Goal: Information Seeking & Learning: Find specific fact

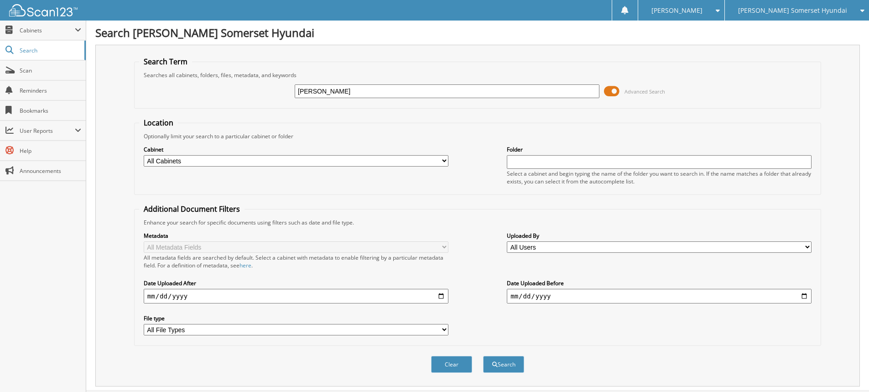
type input "[PERSON_NAME]"
click at [483, 356] on button "Search" at bounding box center [503, 364] width 41 height 17
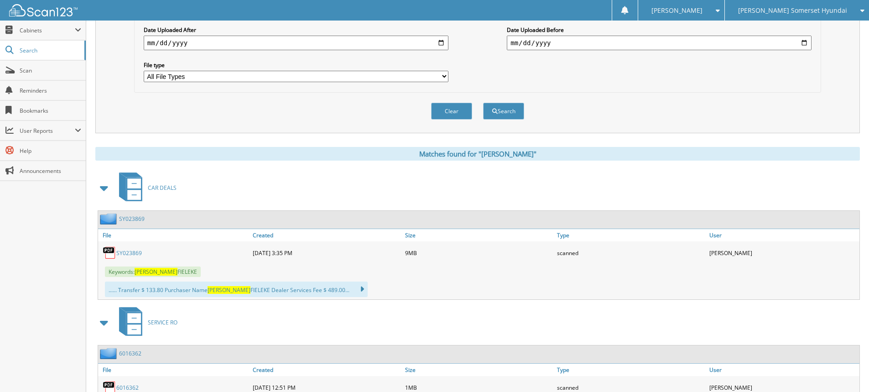
scroll to position [319, 0]
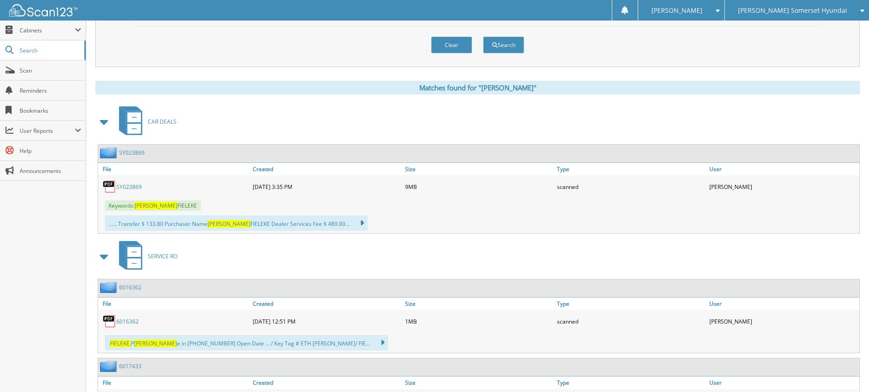
click at [129, 187] on link "SY023869" at bounding box center [129, 187] width 26 height 8
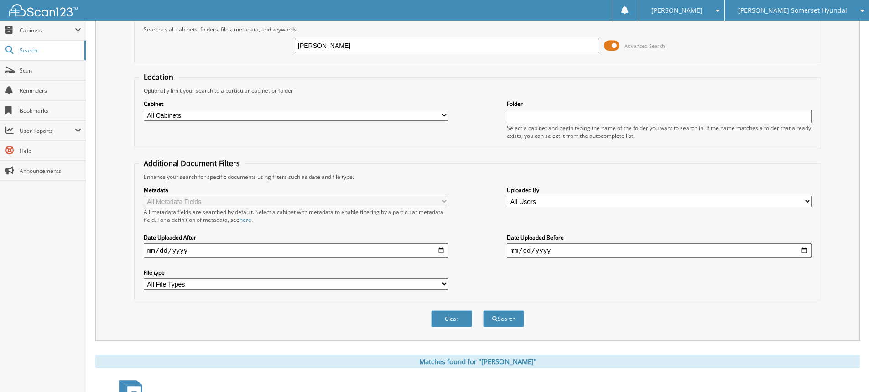
scroll to position [0, 0]
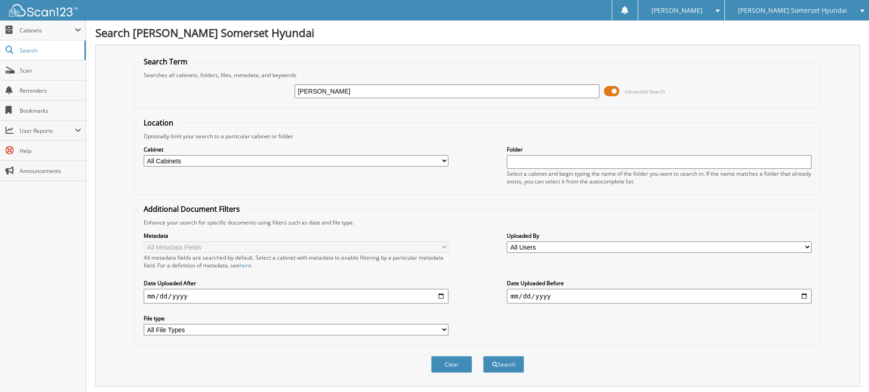
drag, startPoint x: 346, startPoint y: 94, endPoint x: 220, endPoint y: 78, distance: 126.9
click at [220, 78] on fieldset "Search Term Searches all cabinets, folders, files, metadata, and keywords fiele…" at bounding box center [477, 83] width 687 height 52
type input "mu112380"
click at [483, 356] on button "Search" at bounding box center [503, 364] width 41 height 17
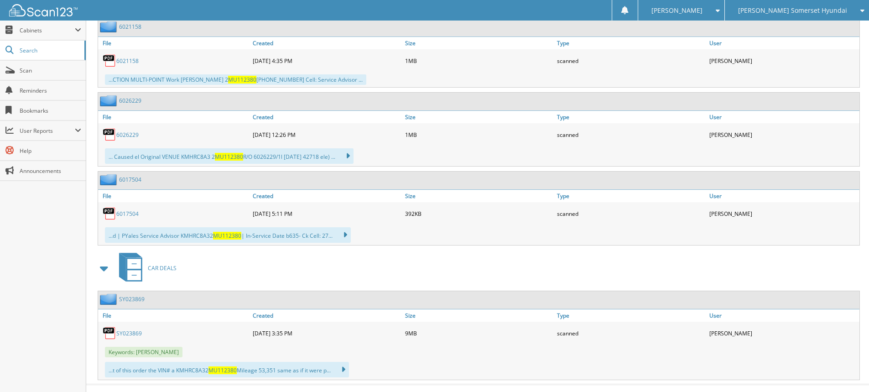
scroll to position [1004, 0]
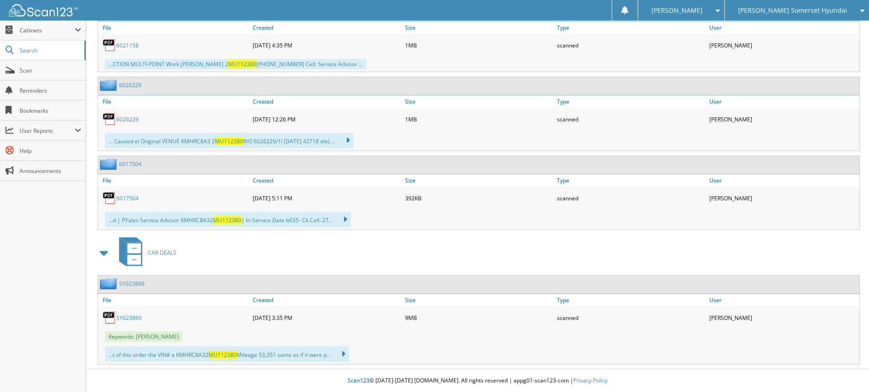
click at [127, 318] on link "SY023869" at bounding box center [129, 318] width 26 height 8
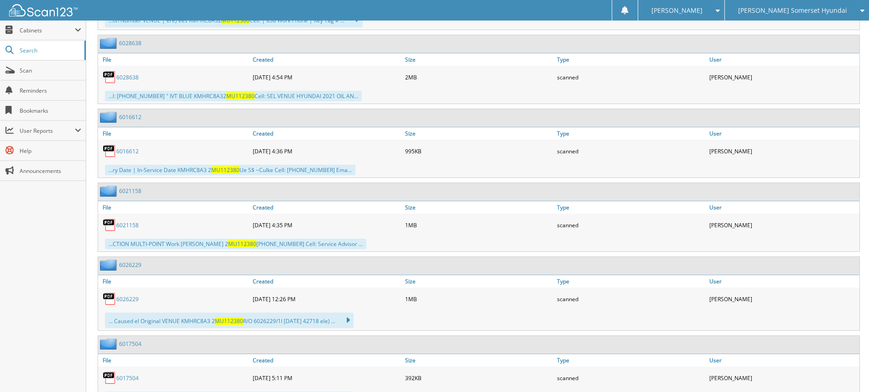
scroll to position [821, 0]
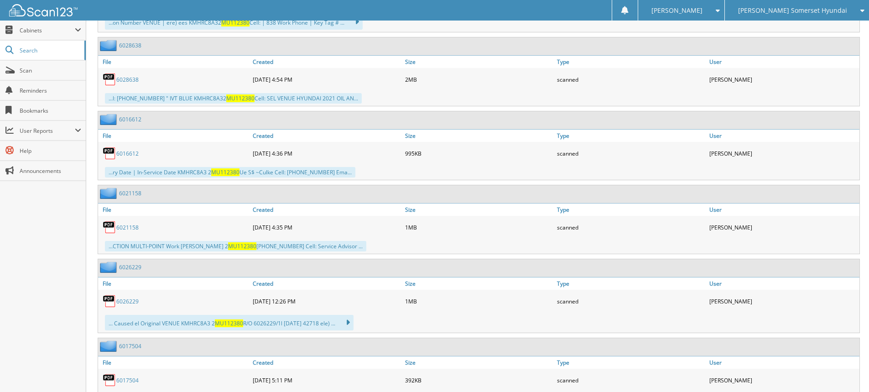
click at [823, 10] on span "[PERSON_NAME] Somerset Hyundai" at bounding box center [792, 10] width 109 height 5
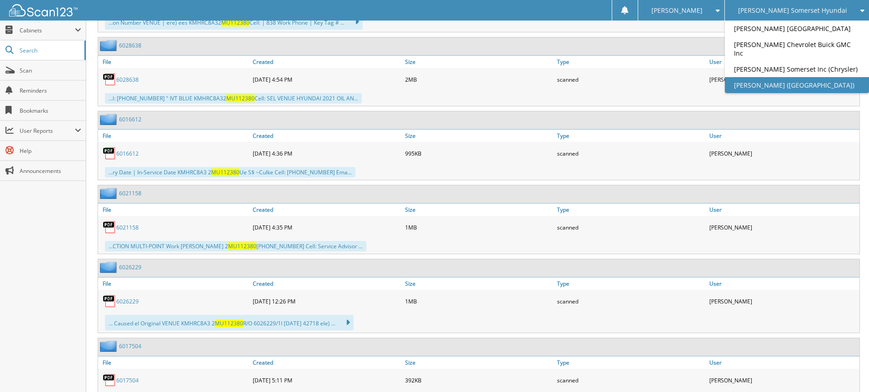
click at [827, 84] on link "[PERSON_NAME] ([GEOGRAPHIC_DATA])" at bounding box center [797, 85] width 144 height 16
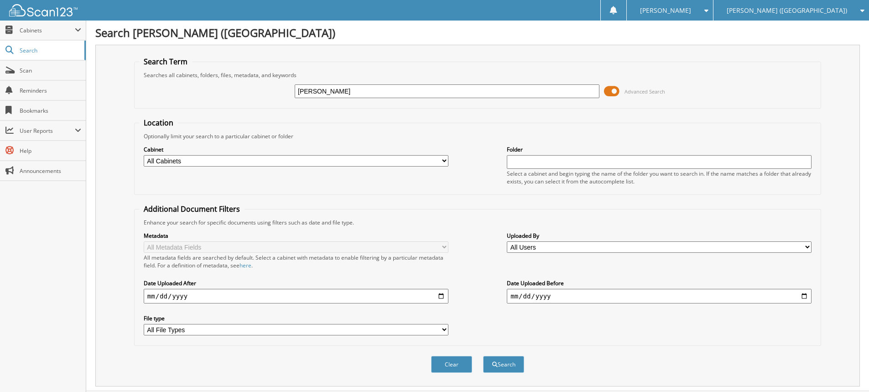
type input "snyder"
click at [483, 356] on button "Search" at bounding box center [503, 364] width 41 height 17
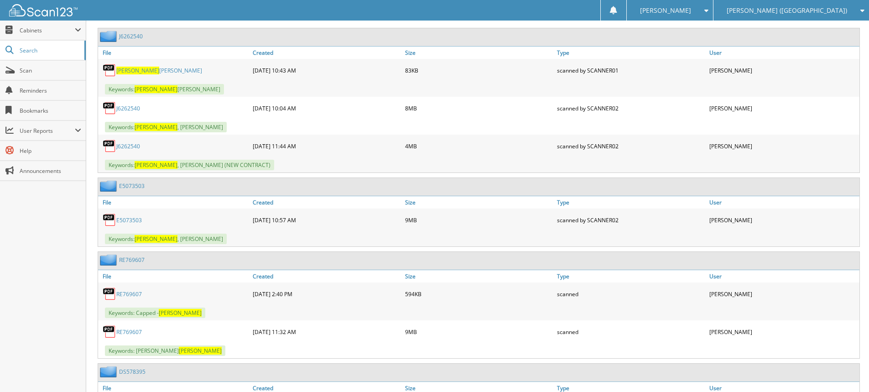
scroll to position [547, 0]
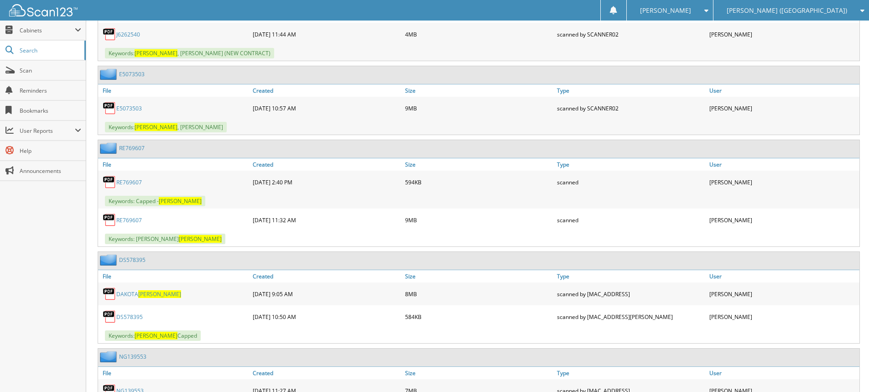
click at [131, 222] on link "RE769607" at bounding box center [129, 220] width 26 height 8
click at [27, 64] on link "Scan" at bounding box center [43, 71] width 86 height 20
